Goal: Navigation & Orientation: Find specific page/section

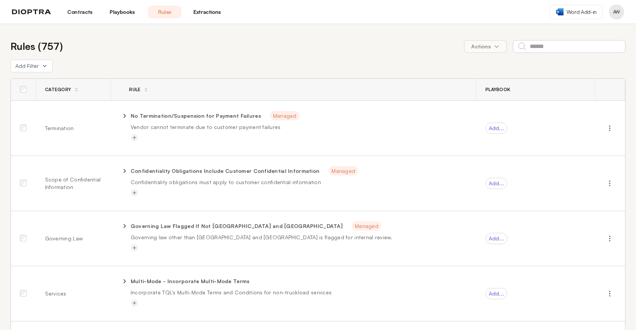
scroll to position [143, 0]
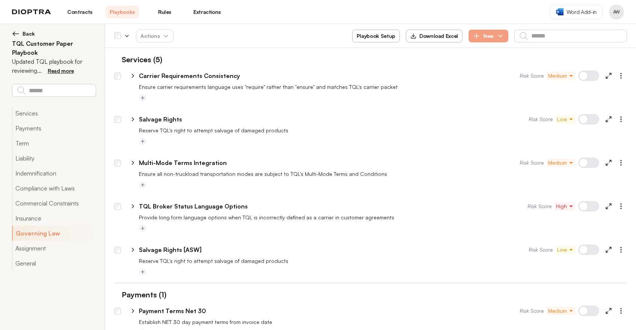
scroll to position [845, 0]
